Goal: Information Seeking & Learning: Compare options

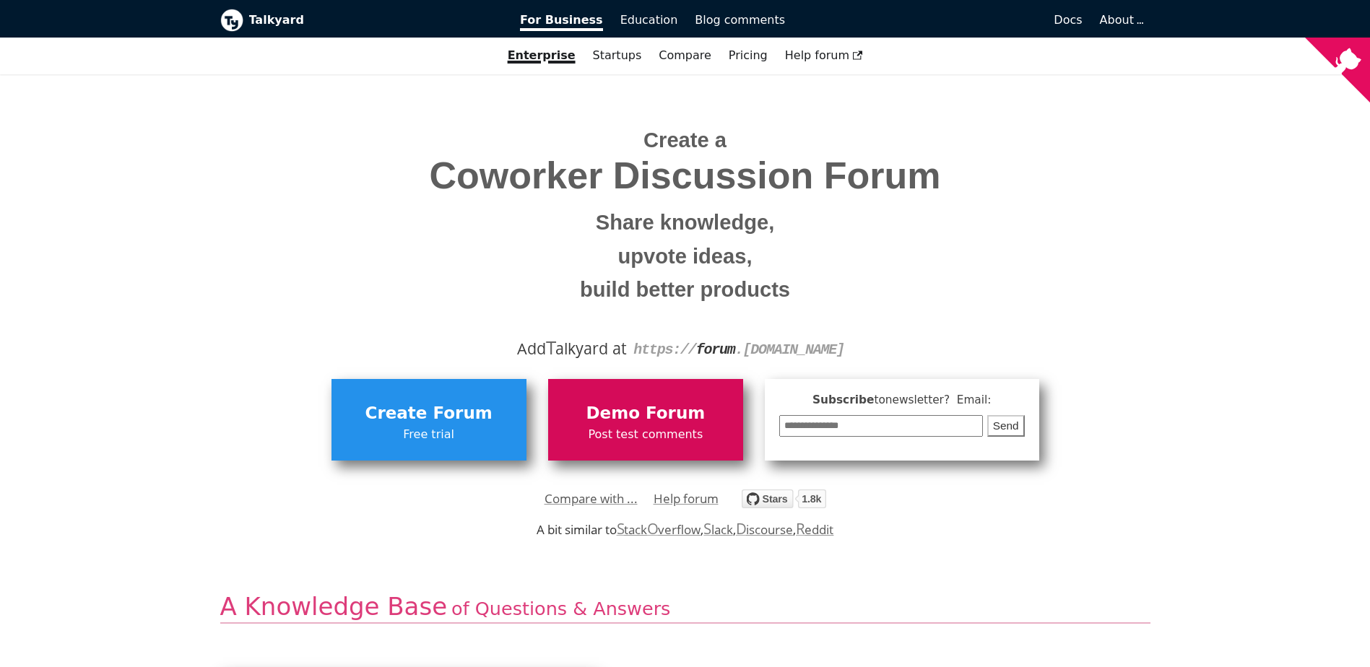
click at [652, 417] on span "Demo Forum" at bounding box center [645, 413] width 181 height 27
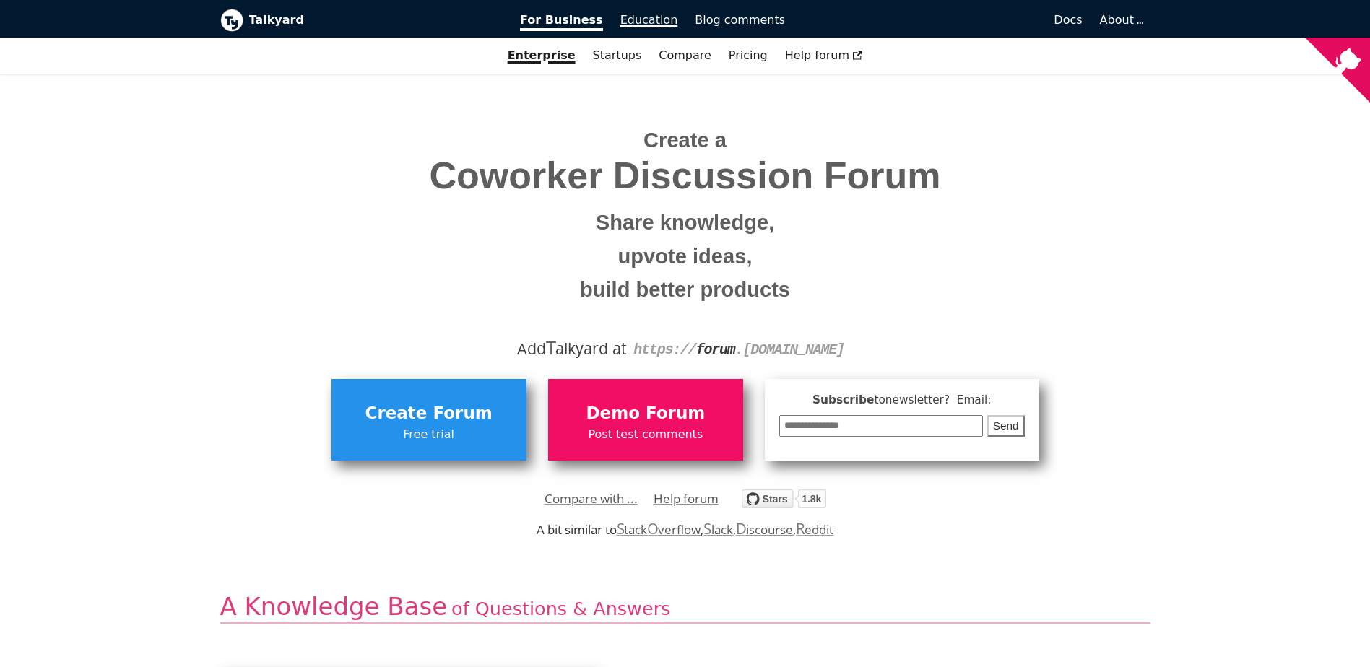
click at [646, 26] on span "Education" at bounding box center [649, 20] width 58 height 14
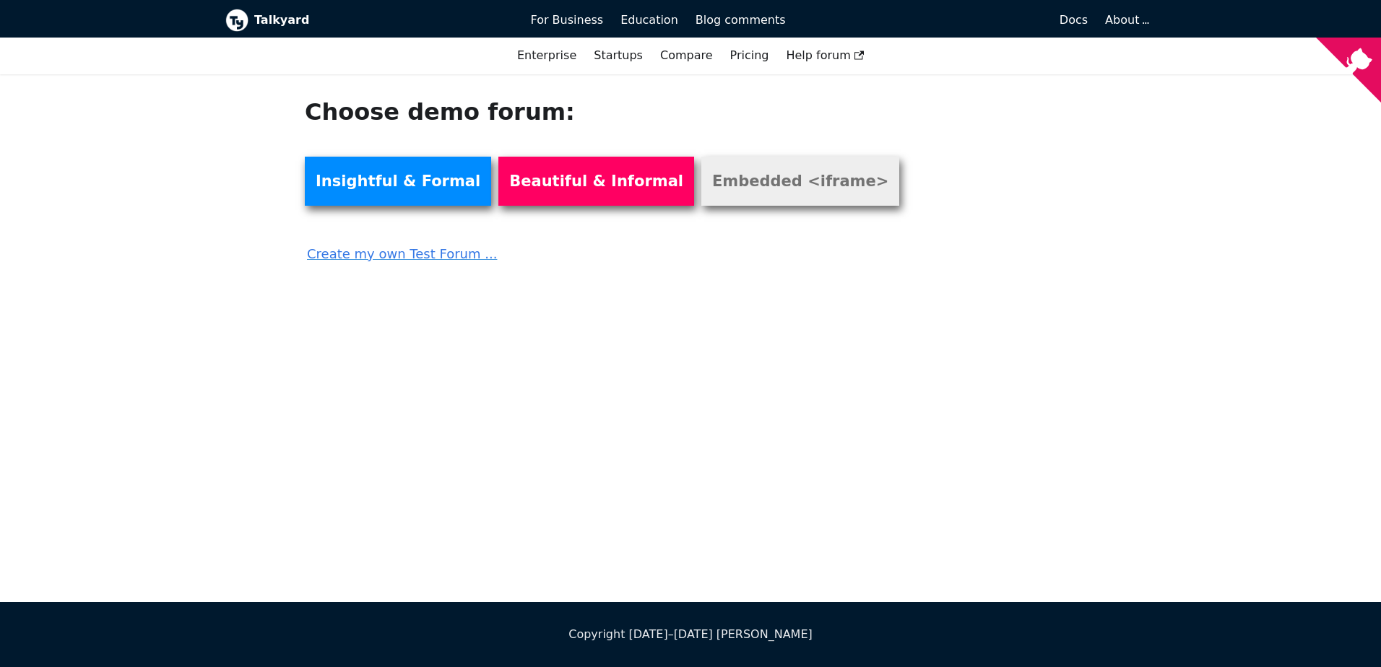
click at [701, 186] on link "Embedded <iframe>" at bounding box center [800, 181] width 198 height 49
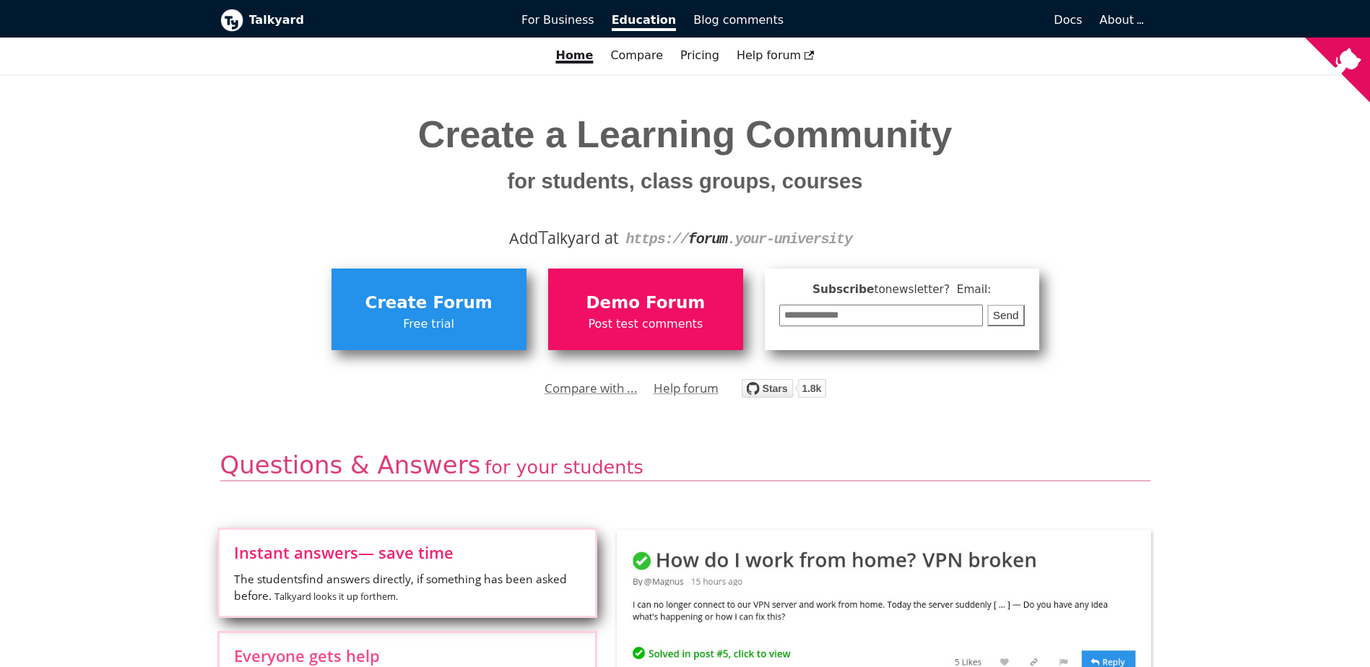
click at [746, 25] on span "Blog comments" at bounding box center [738, 20] width 90 height 14
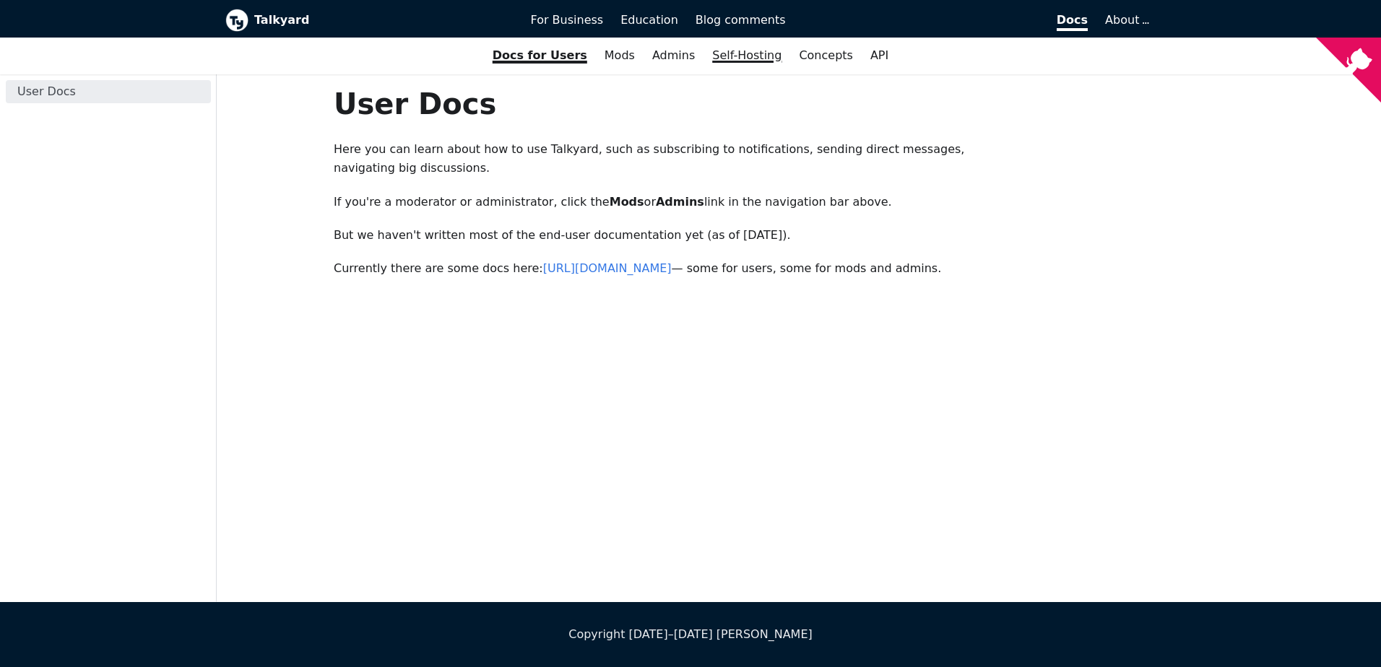
click at [758, 54] on link "Self-Hosting" at bounding box center [747, 55] width 87 height 25
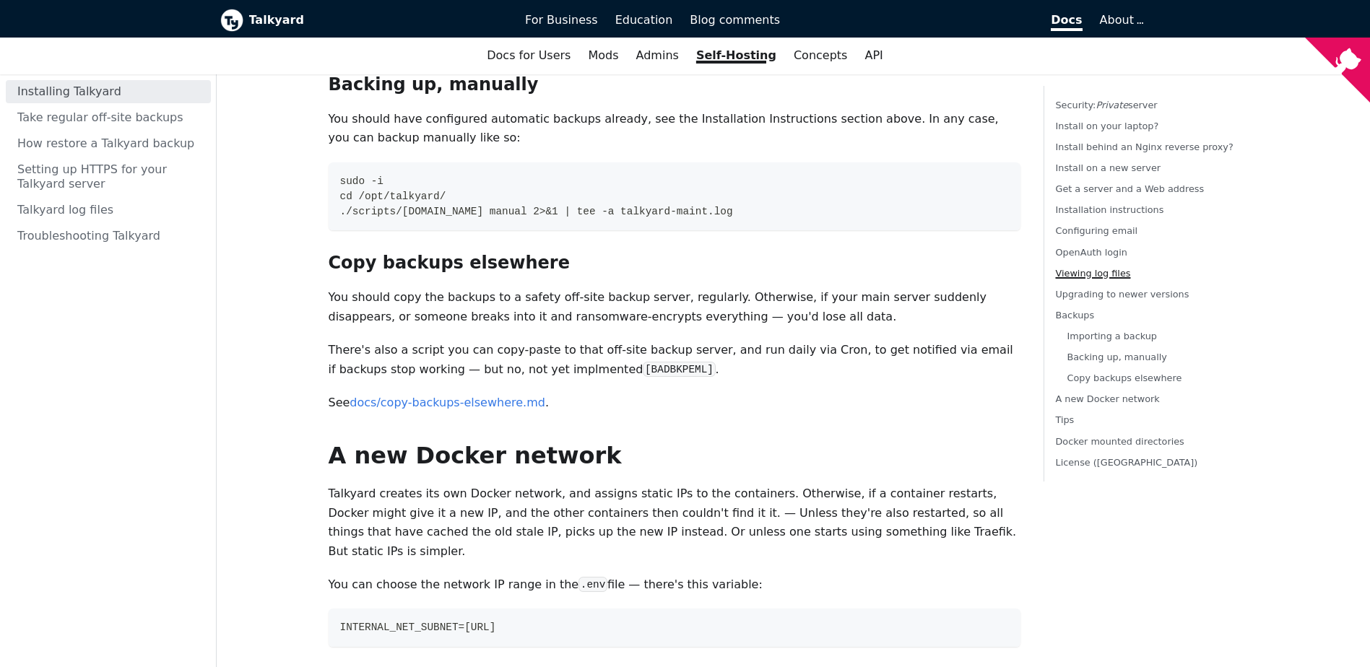
scroll to position [5287, 0]
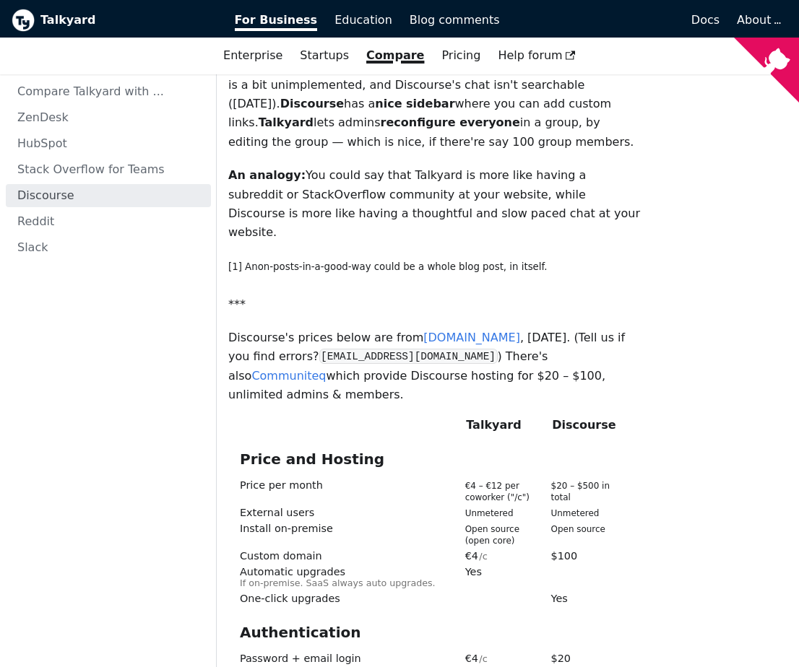
scroll to position [795, 0]
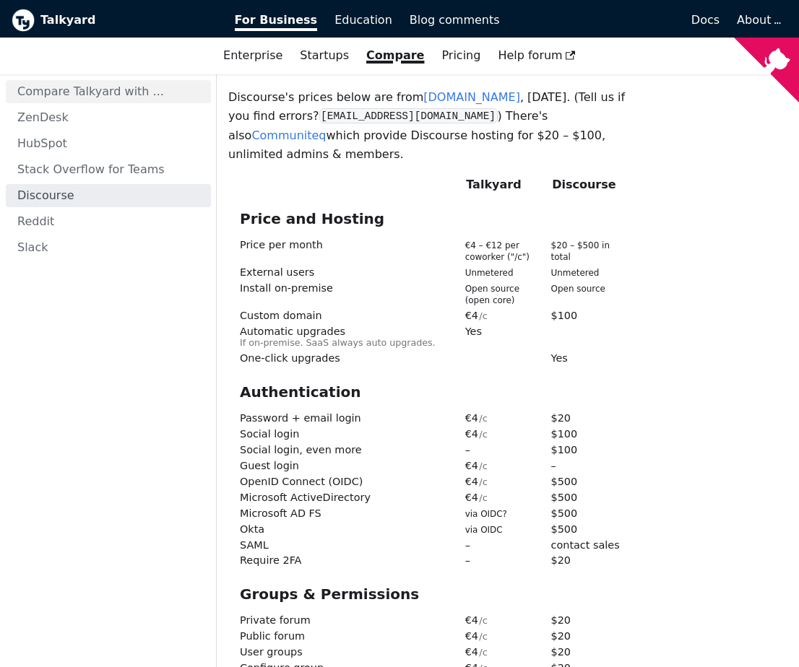
click at [104, 91] on link "Compare Talkyard with ..." at bounding box center [108, 91] width 205 height 23
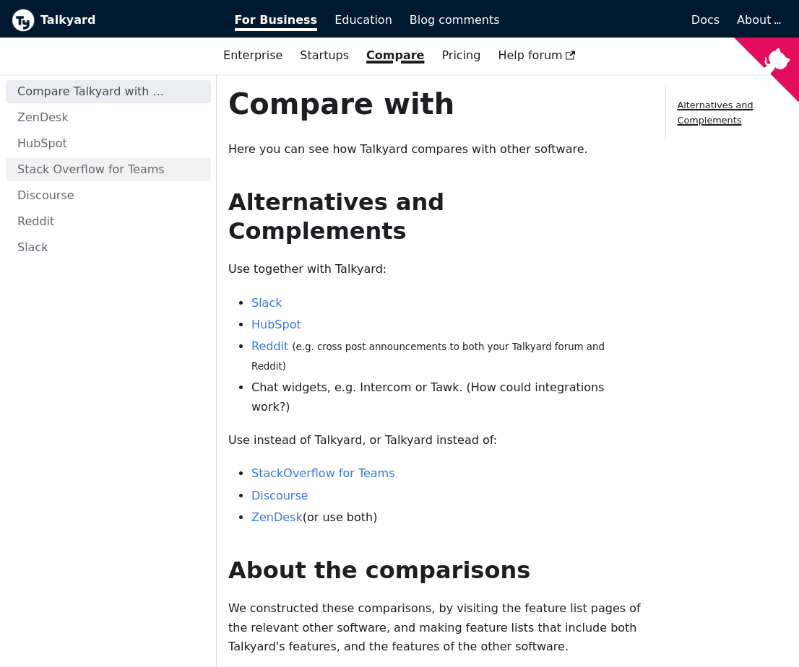
click at [118, 172] on link "Stack Overflow for Teams" at bounding box center [108, 169] width 205 height 23
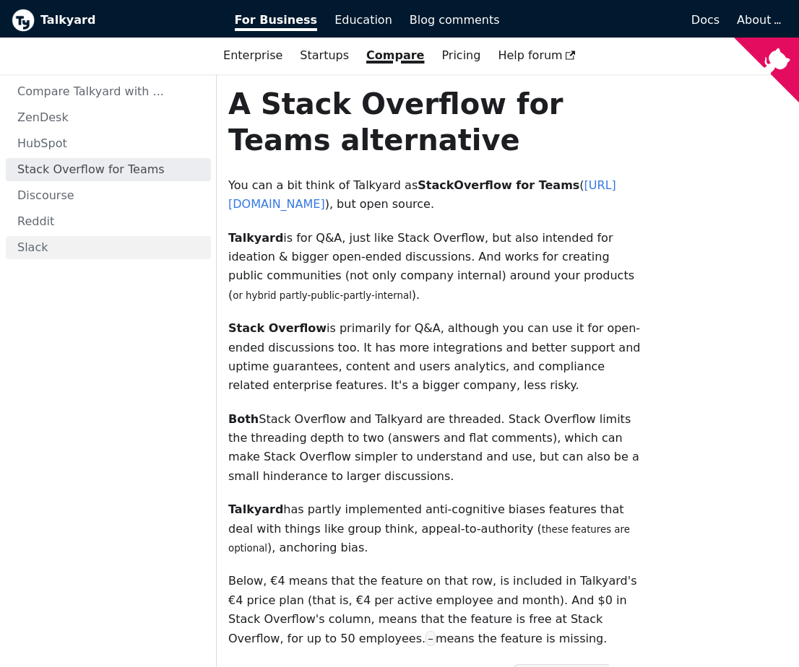
click at [54, 254] on link "Slack" at bounding box center [108, 247] width 205 height 23
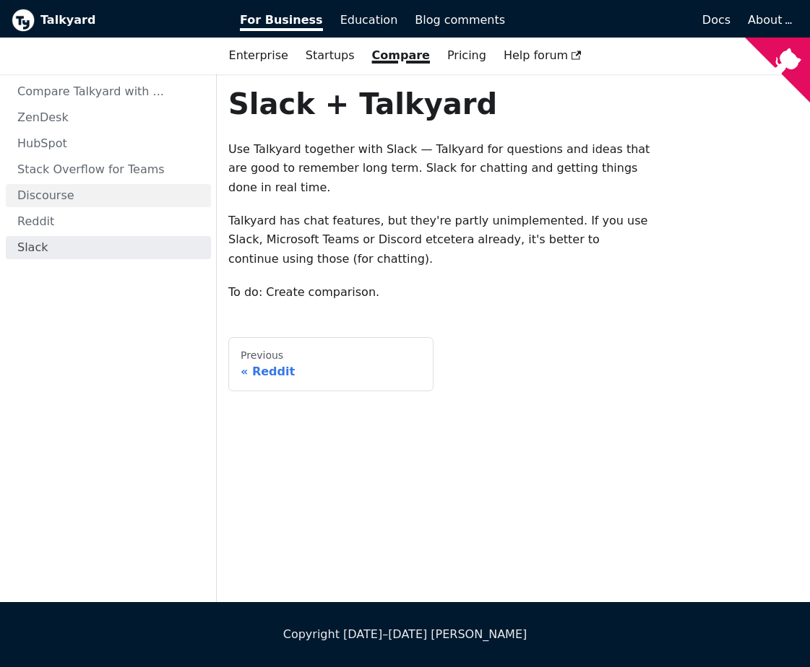
click at [63, 202] on link "Discourse" at bounding box center [108, 195] width 205 height 23
